Goal: Obtain resource: Obtain resource

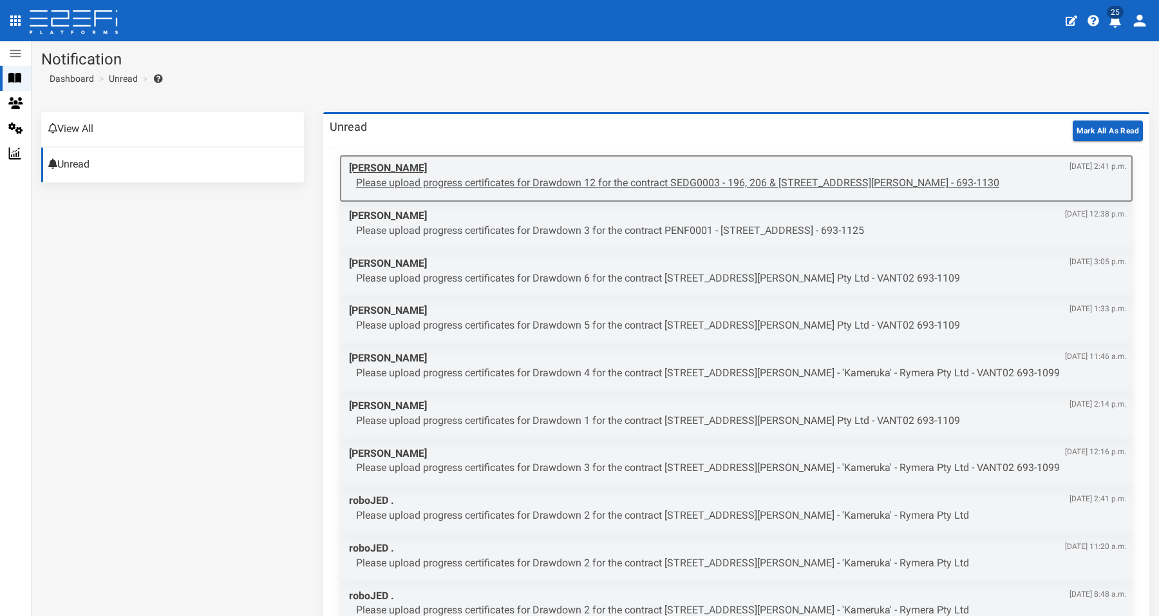
click at [730, 180] on p "Please upload progress certificates for Drawdown 12 for the contract SEDG0003 -…" at bounding box center [741, 183] width 771 height 15
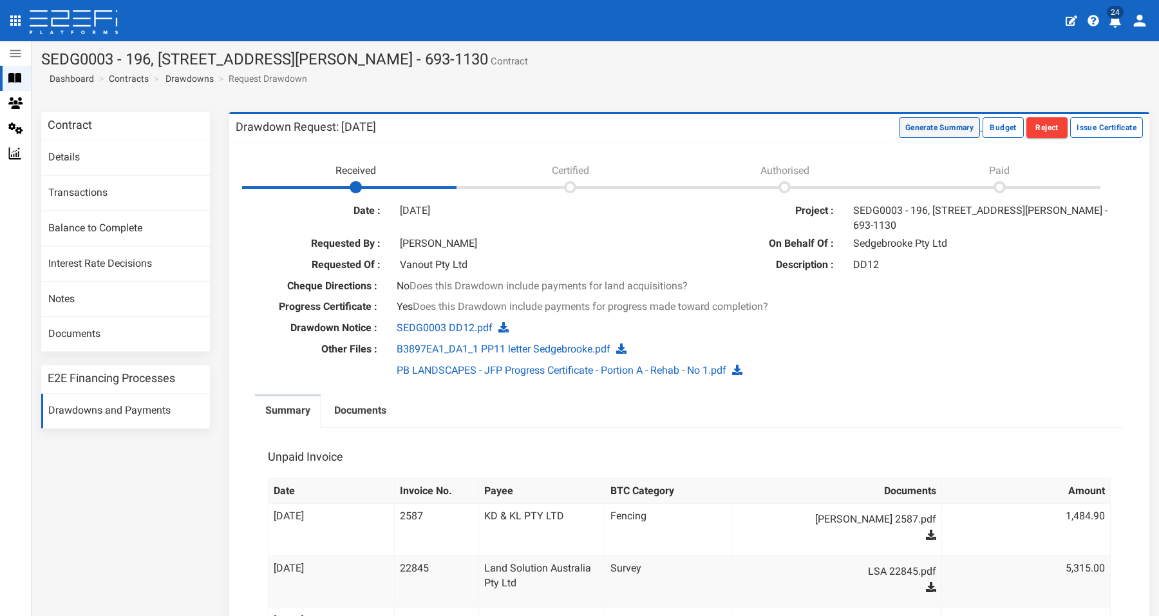
click at [934, 126] on button "Generate Summary" at bounding box center [939, 127] width 81 height 21
click at [918, 123] on button "Download Summary" at bounding box center [937, 127] width 86 height 21
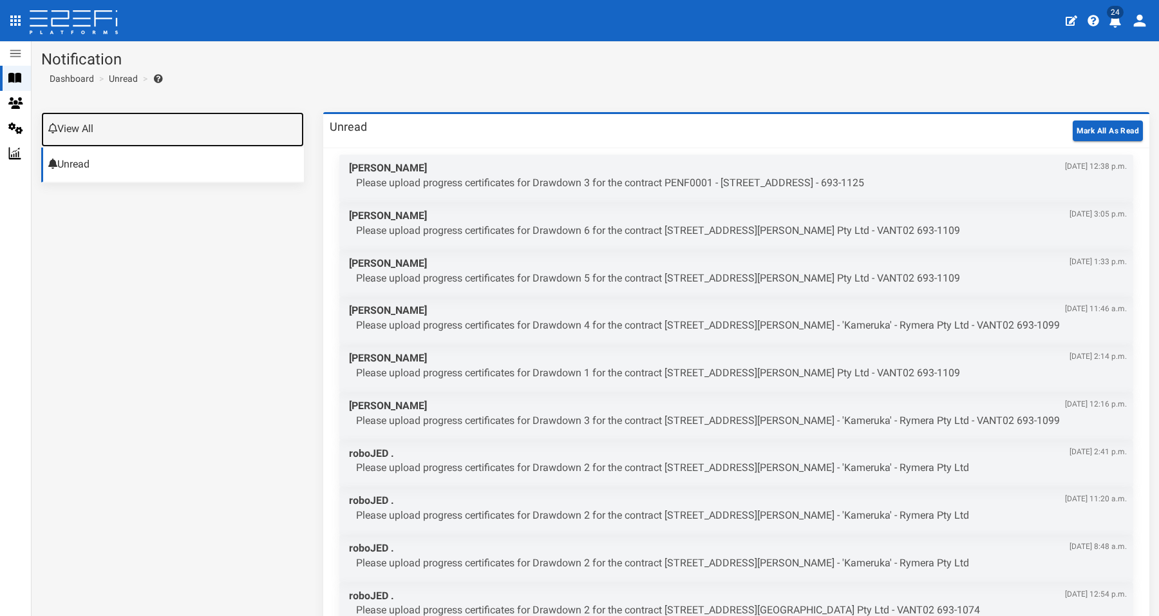
click at [93, 124] on link "View All" at bounding box center [172, 129] width 263 height 35
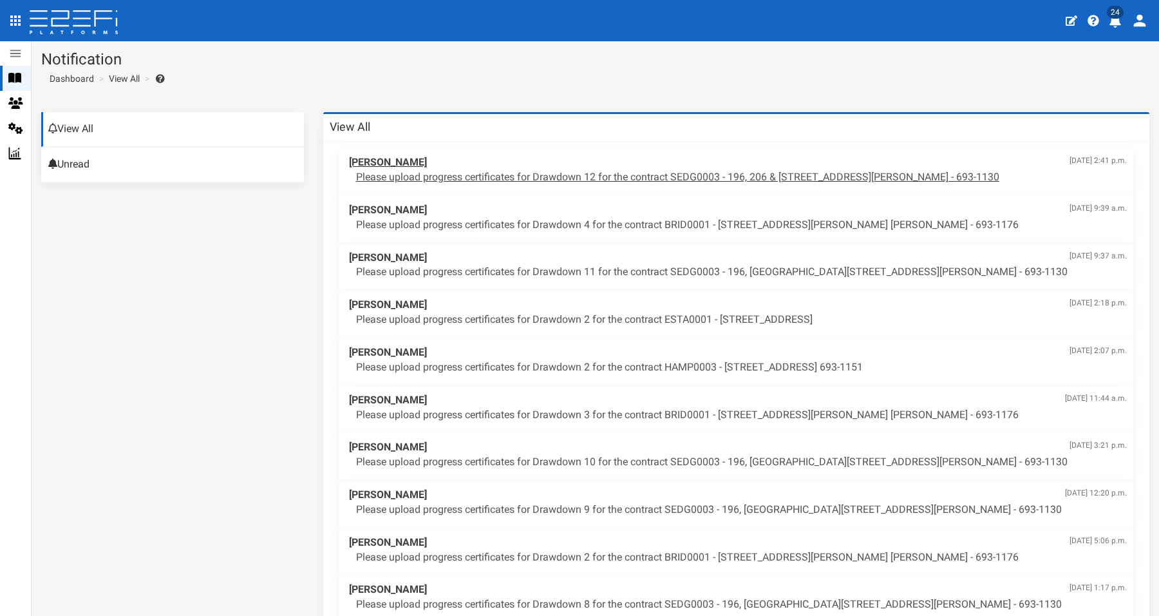
click at [692, 173] on p "Please upload progress certificates for Drawdown 12 for the contract SEDG0003 -…" at bounding box center [741, 177] width 771 height 15
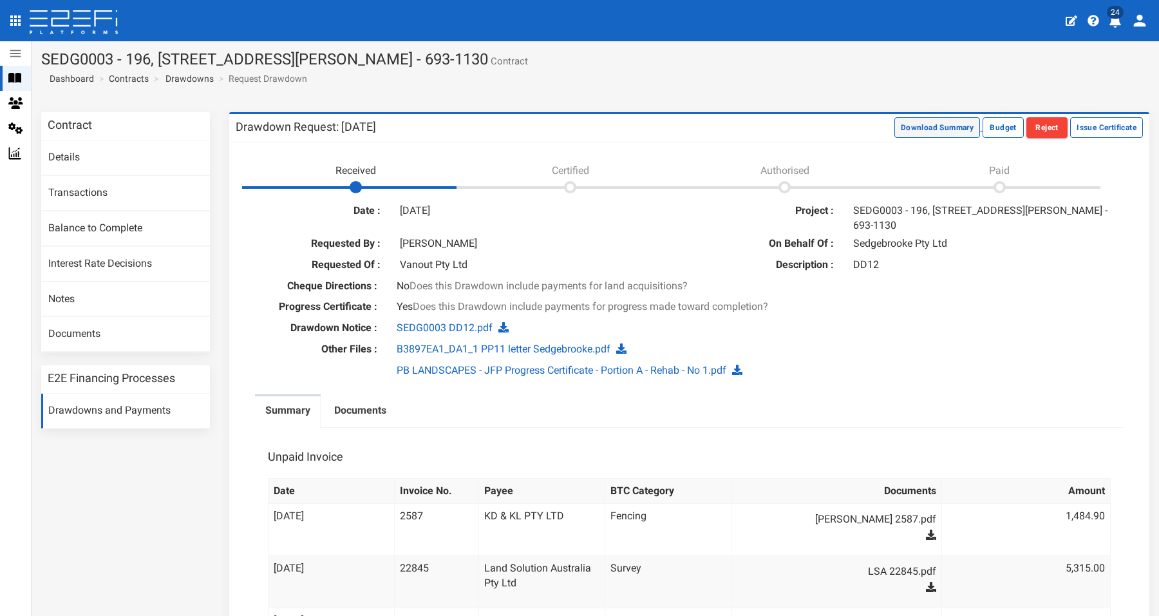
click at [932, 123] on button "Download Summary" at bounding box center [937, 127] width 86 height 21
